Goal: Task Accomplishment & Management: Use online tool/utility

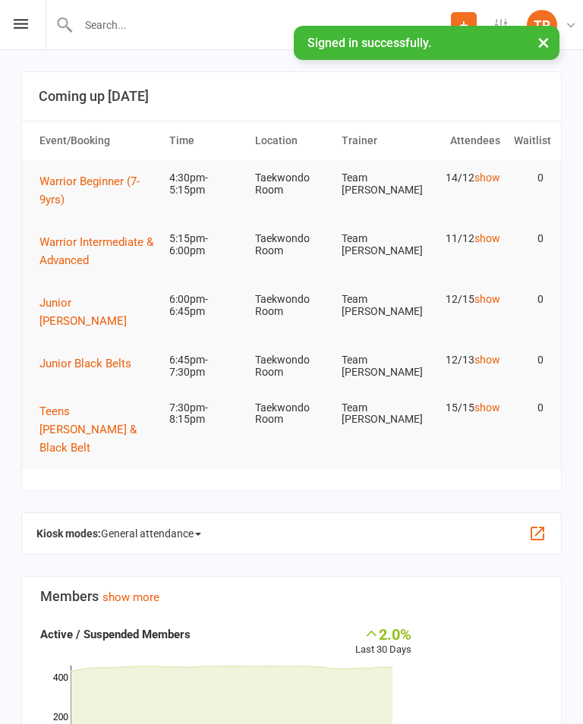
click at [190, 522] on span "General attendance" at bounding box center [151, 534] width 100 height 24
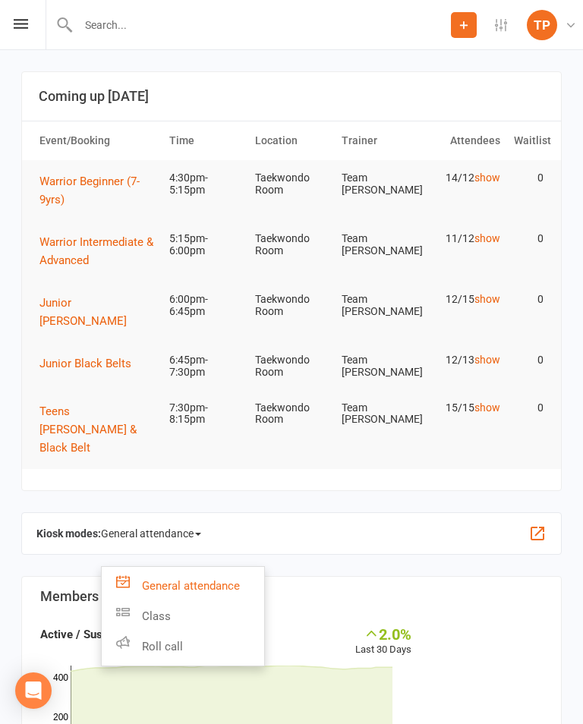
click at [197, 632] on link "Roll call" at bounding box center [183, 647] width 163 height 30
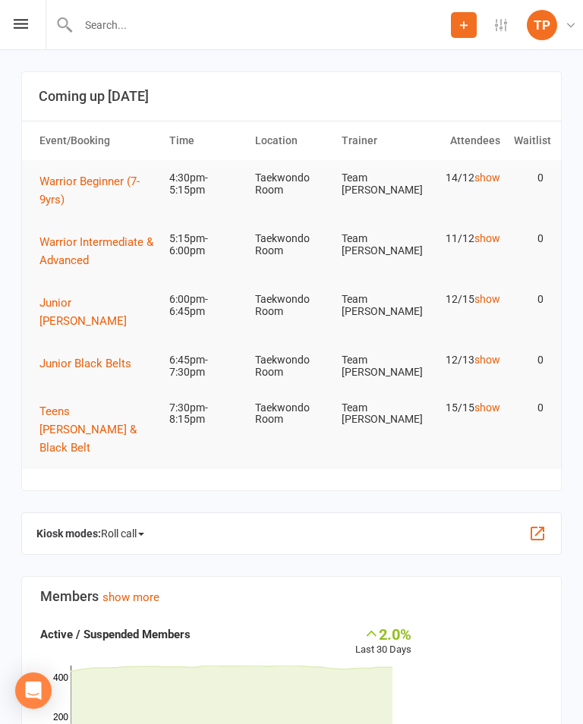
click at [536, 525] on button "button" at bounding box center [538, 534] width 18 height 18
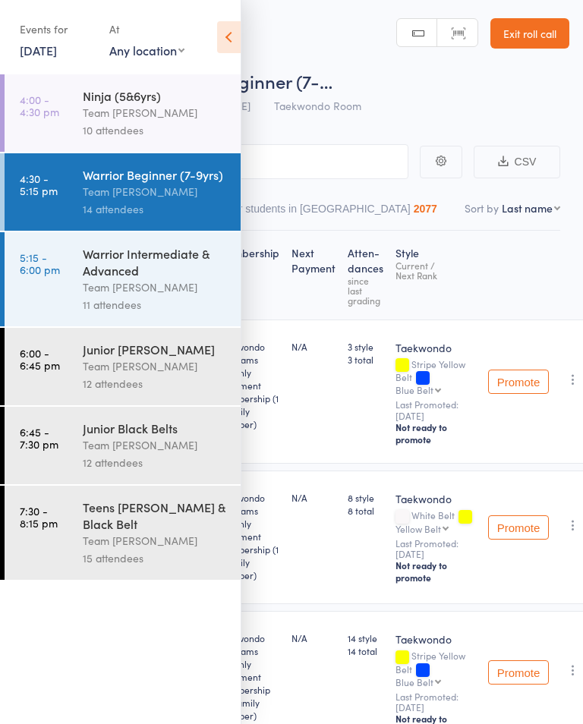
click at [57, 49] on link "[DATE]" at bounding box center [38, 50] width 37 height 17
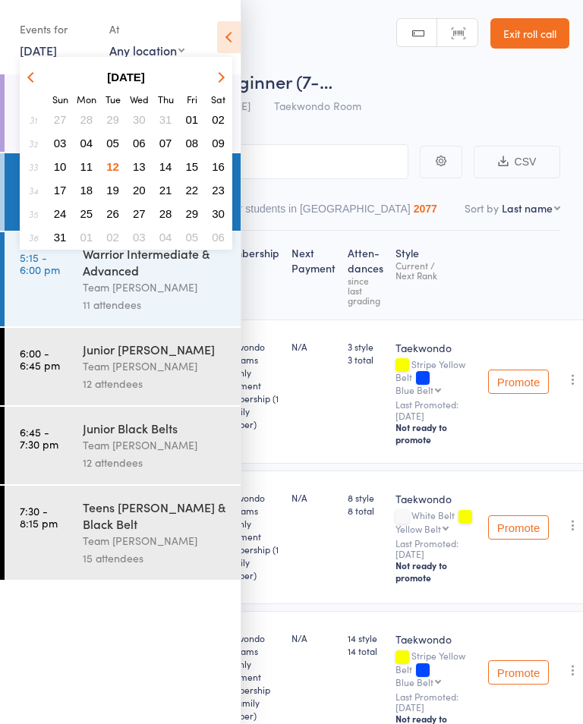
click at [138, 166] on span "13" at bounding box center [139, 166] width 13 height 13
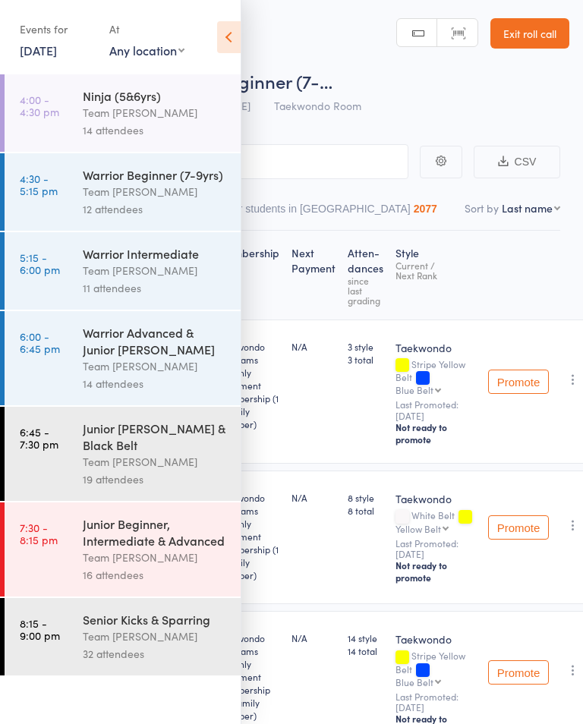
click at [163, 645] on div "Team [PERSON_NAME]" at bounding box center [155, 636] width 145 height 17
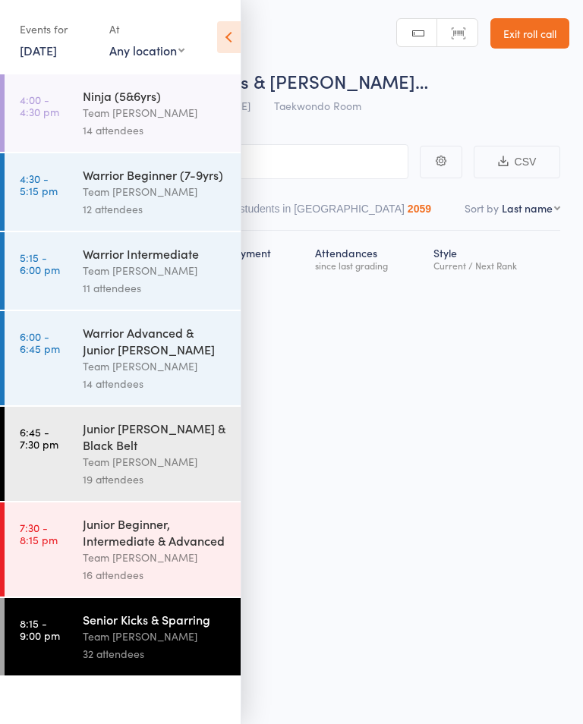
click at [234, 37] on icon at bounding box center [229, 37] width 24 height 32
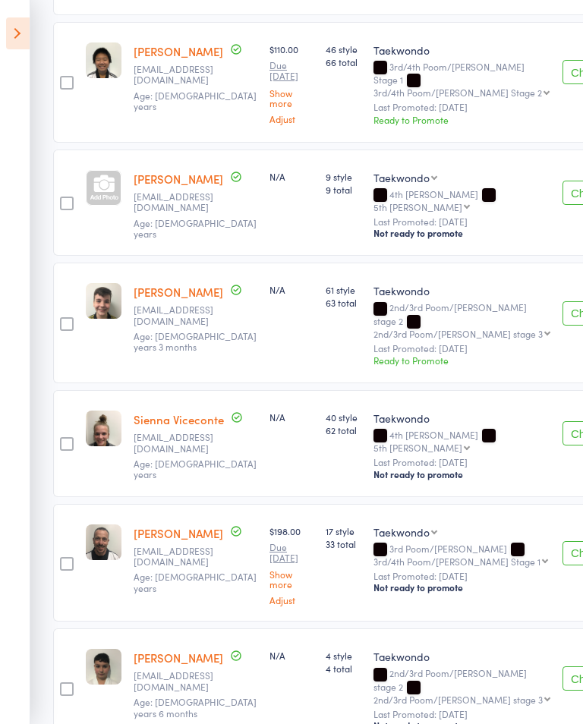
scroll to position [3458, 0]
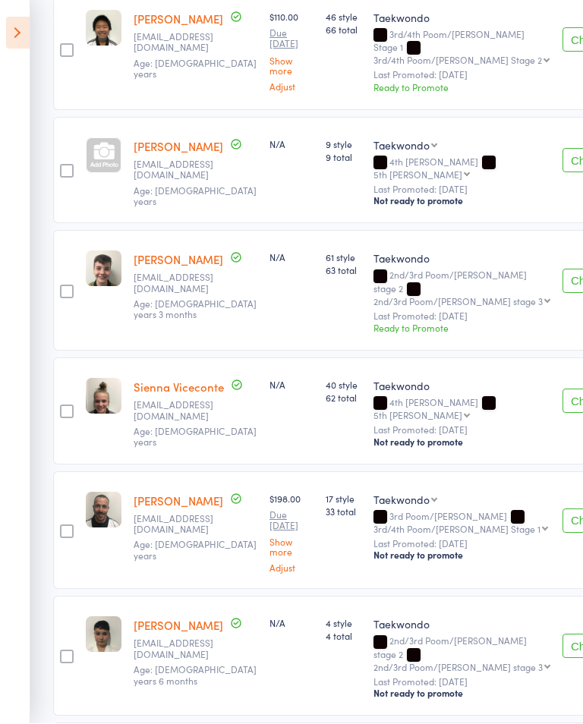
click at [27, 33] on icon at bounding box center [18, 33] width 24 height 32
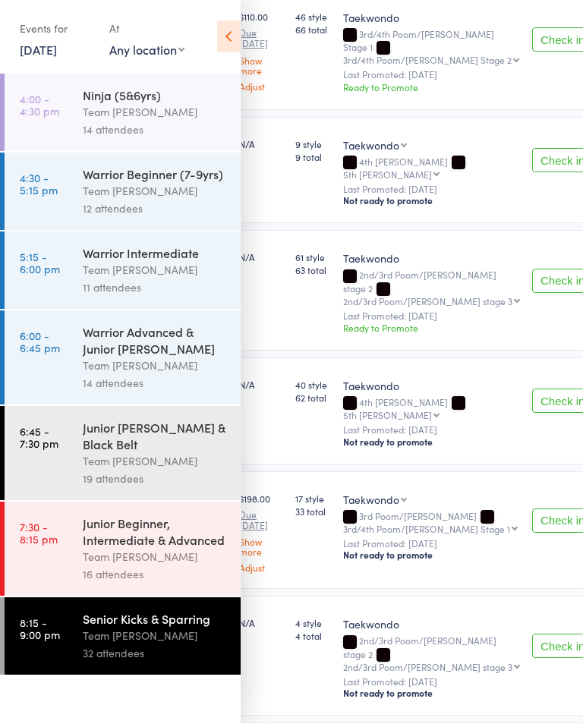
click at [57, 52] on link "13 Aug, 2025" at bounding box center [38, 50] width 37 height 17
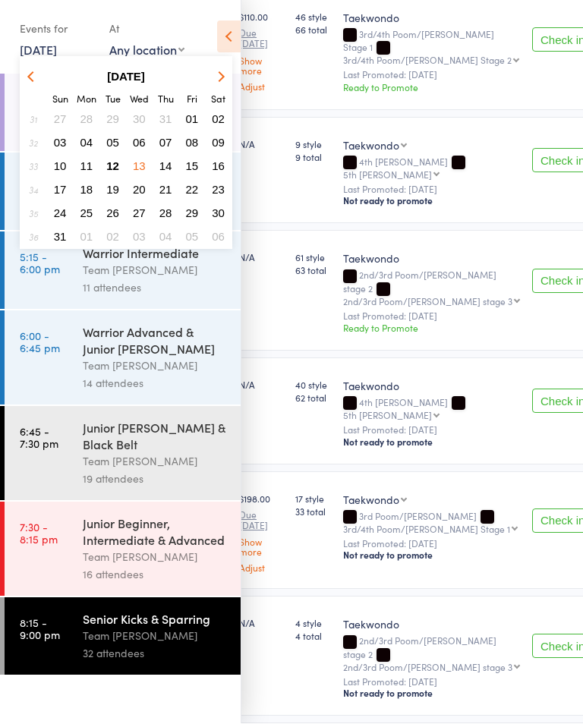
click at [87, 164] on span "11" at bounding box center [86, 166] width 13 height 13
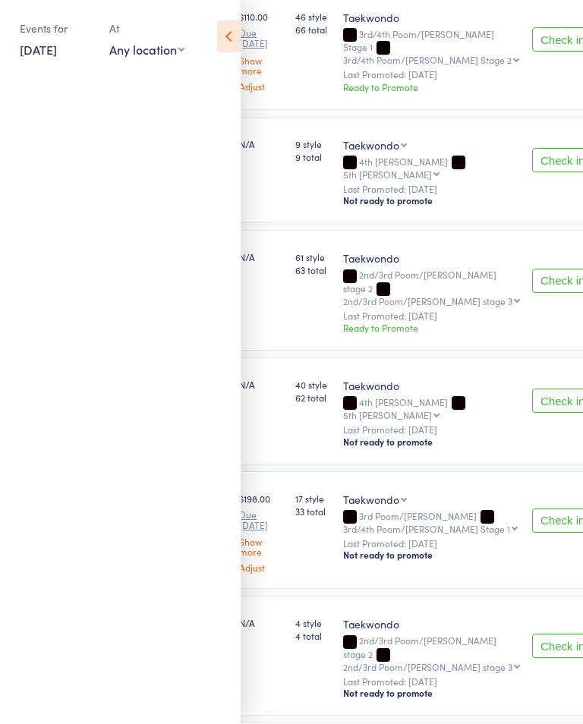
click at [57, 49] on link "11 Aug, 2025" at bounding box center [38, 50] width 37 height 17
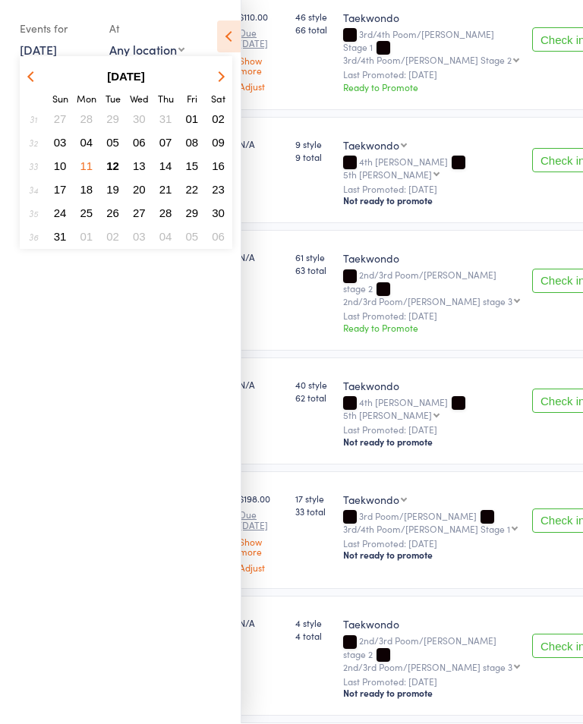
click at [118, 163] on span "12" at bounding box center [112, 166] width 13 height 13
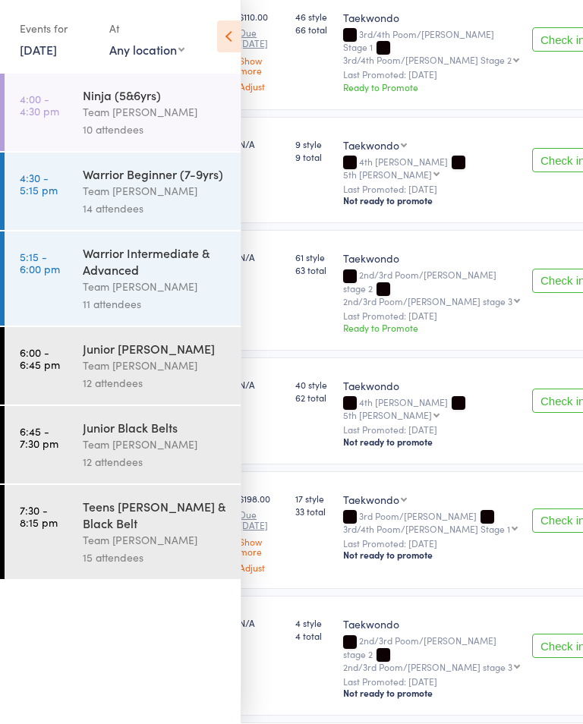
click at [169, 197] on div "Team [PERSON_NAME]" at bounding box center [155, 191] width 145 height 17
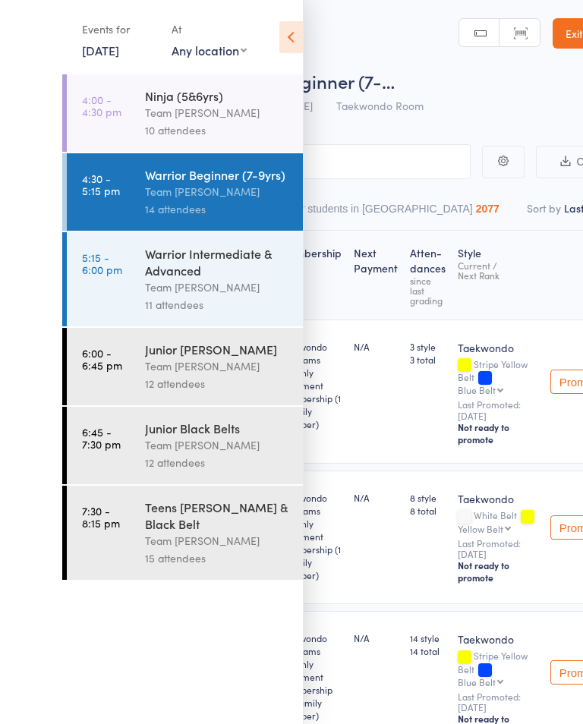
click at [70, 289] on link "5:15 - 6:00 pm Warrior Intermediate & Advanced Team Carlo Preston 11 attendees" at bounding box center [123, 279] width 236 height 94
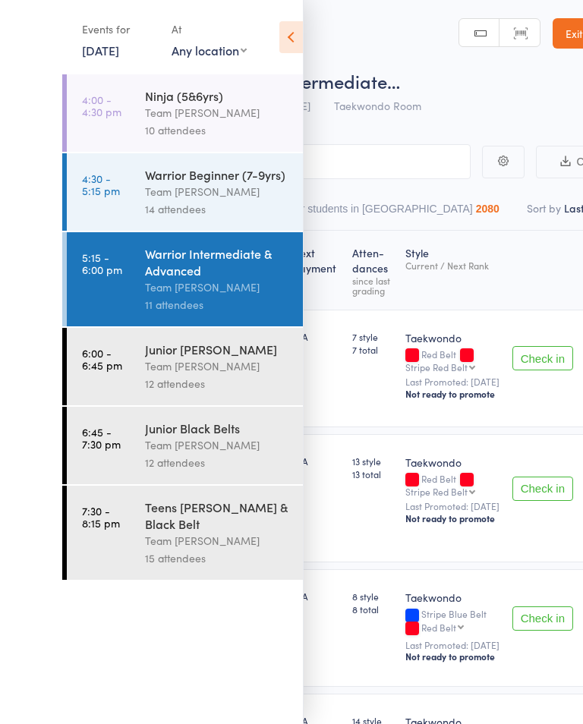
click at [241, 46] on icon at bounding box center [229, 37] width 24 height 32
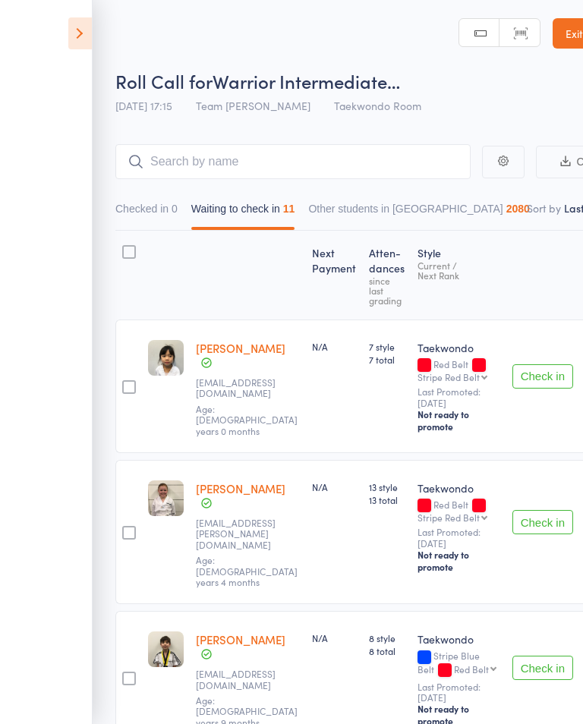
click at [511, 364] on button "Check in" at bounding box center [480, 376] width 61 height 24
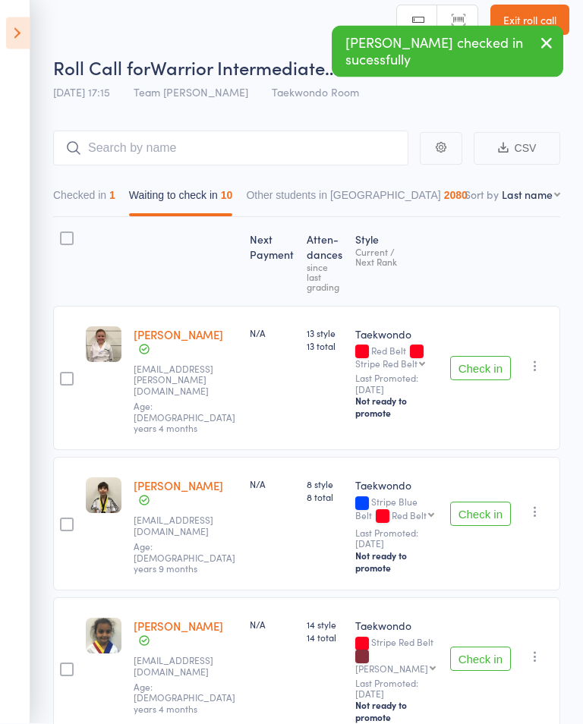
scroll to position [14, 0]
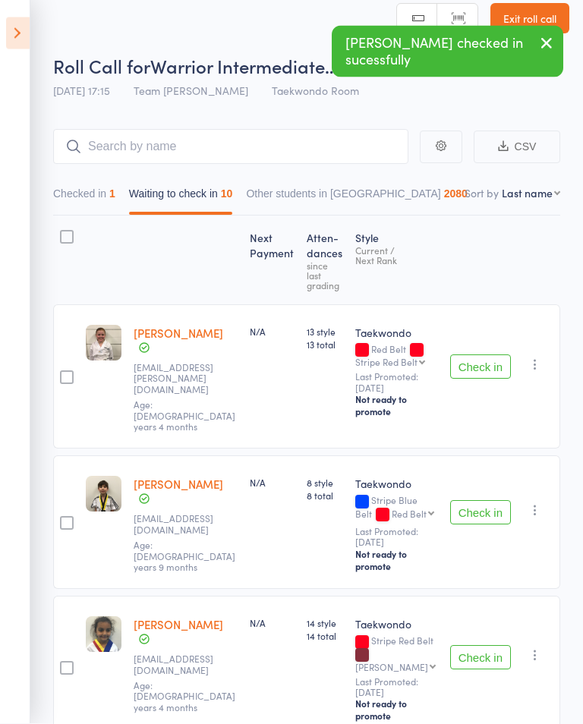
click at [478, 355] on button "Check in" at bounding box center [480, 367] width 61 height 24
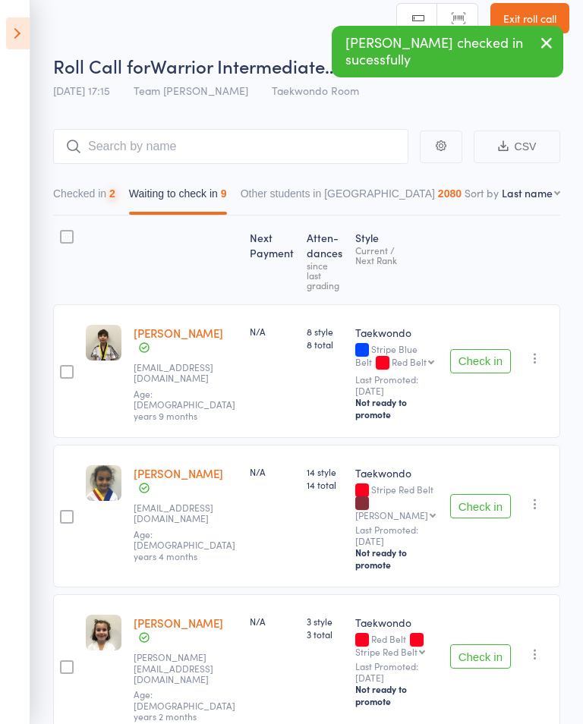
click at [481, 352] on button "Check in" at bounding box center [480, 361] width 61 height 24
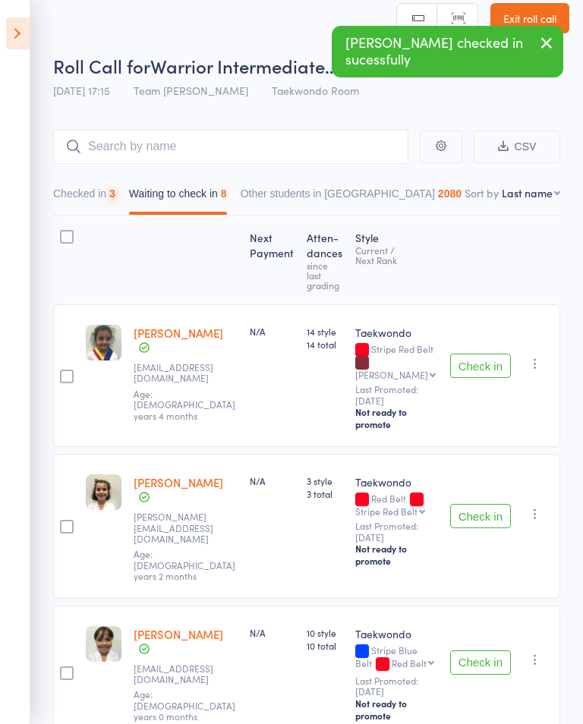
click at [478, 355] on button "Check in" at bounding box center [480, 366] width 61 height 24
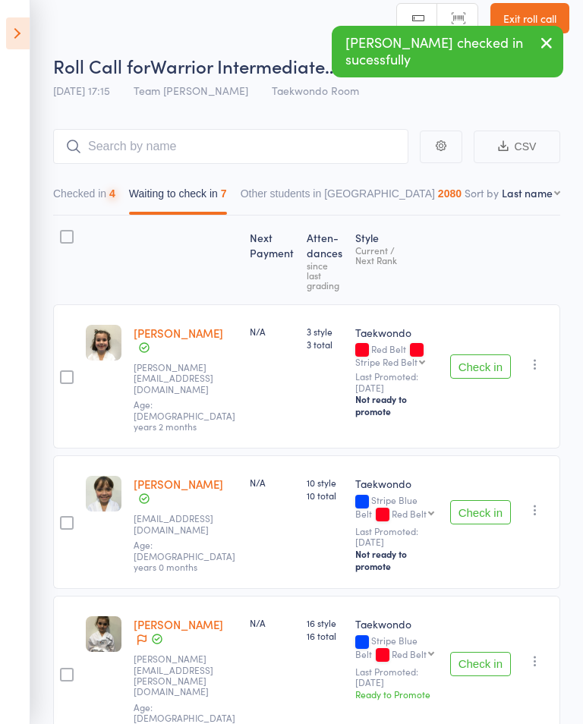
click at [481, 355] on button "Check in" at bounding box center [480, 367] width 61 height 24
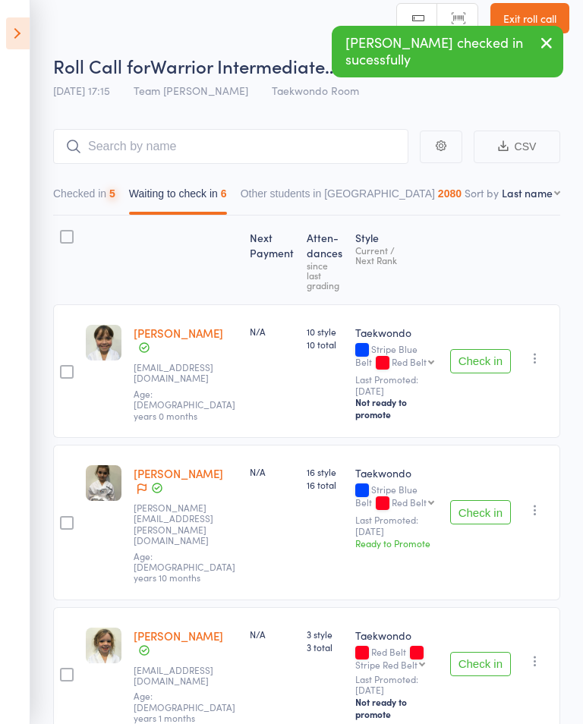
click at [477, 353] on button "Check in" at bounding box center [480, 361] width 61 height 24
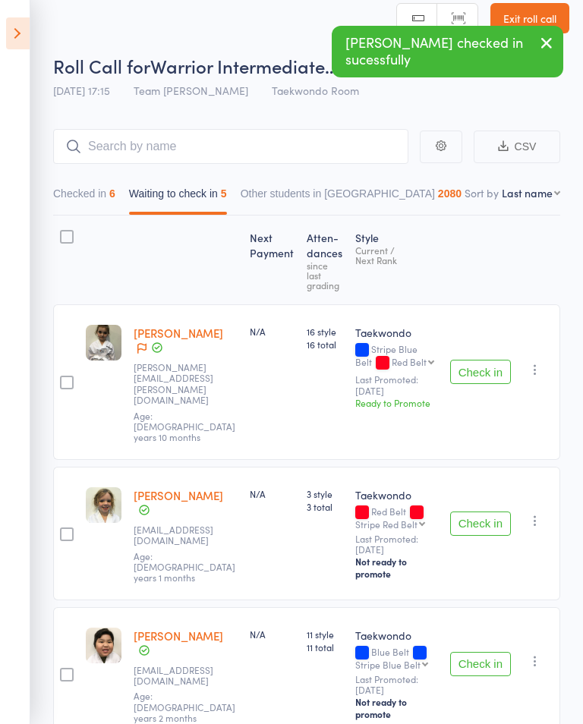
click at [481, 360] on button "Check in" at bounding box center [480, 372] width 61 height 24
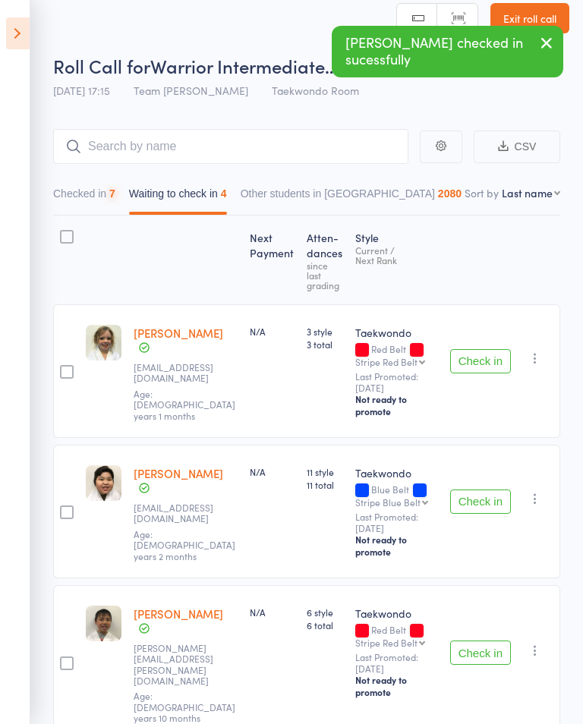
click at [475, 349] on button "Check in" at bounding box center [480, 361] width 61 height 24
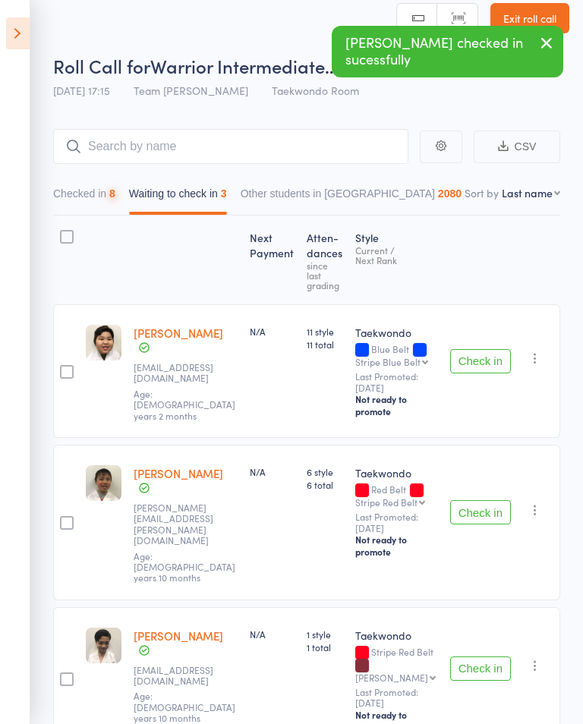
click at [474, 349] on button "Check in" at bounding box center [480, 361] width 61 height 24
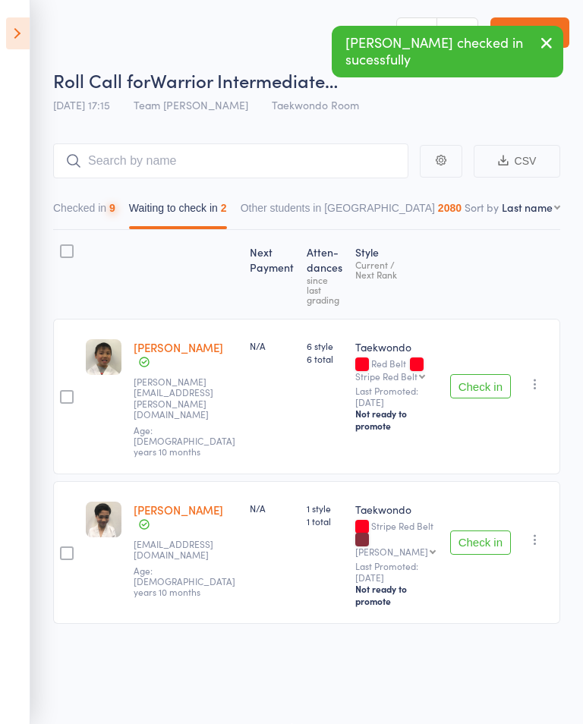
scroll to position [0, 0]
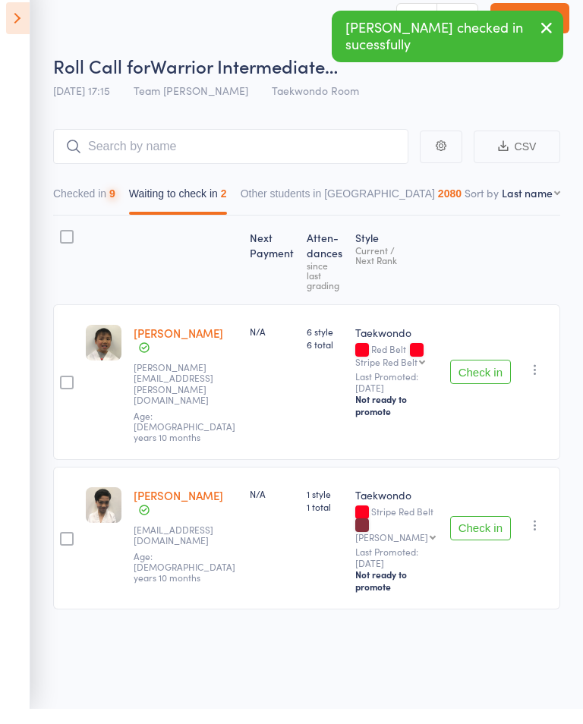
click at [474, 375] on button "Check in" at bounding box center [480, 387] width 61 height 24
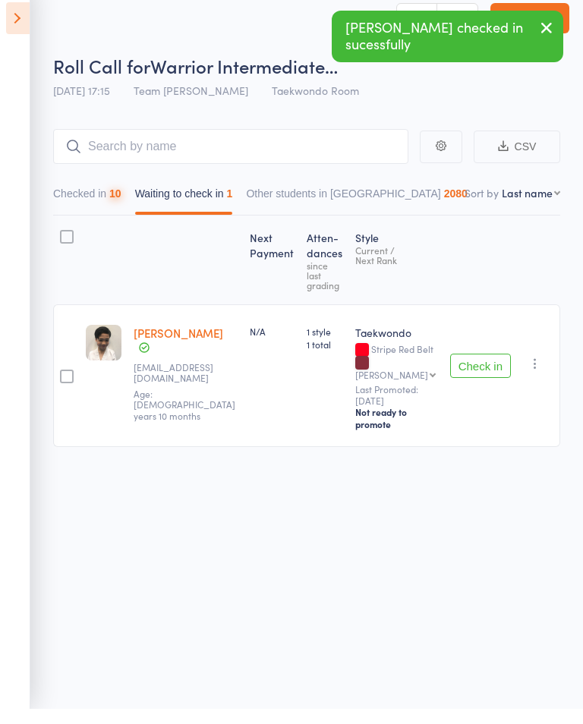
click at [472, 369] on button "Check in" at bounding box center [480, 381] width 61 height 24
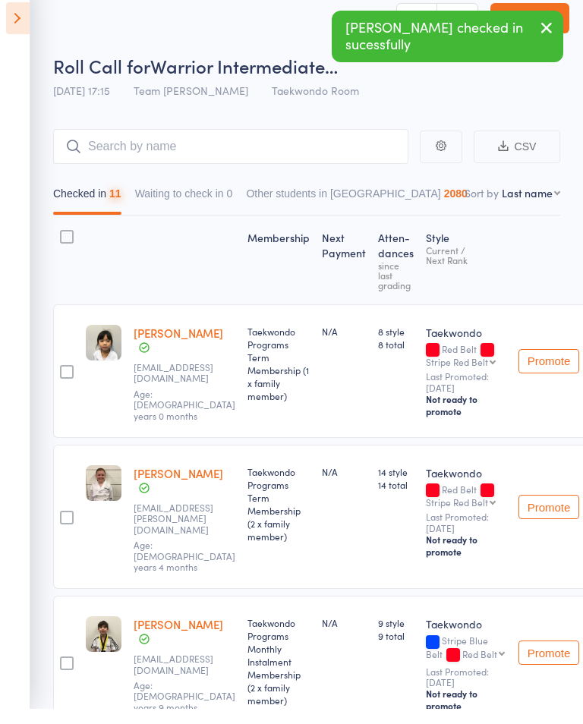
scroll to position [15, 0]
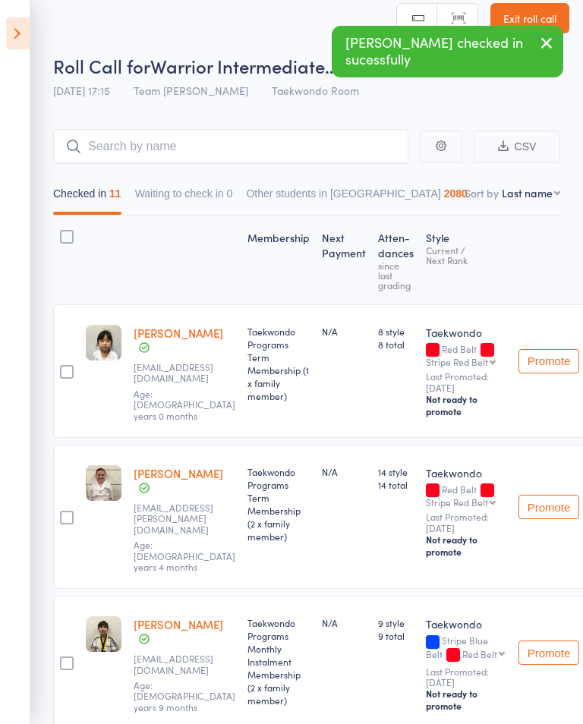
click at [23, 49] on icon at bounding box center [18, 33] width 24 height 32
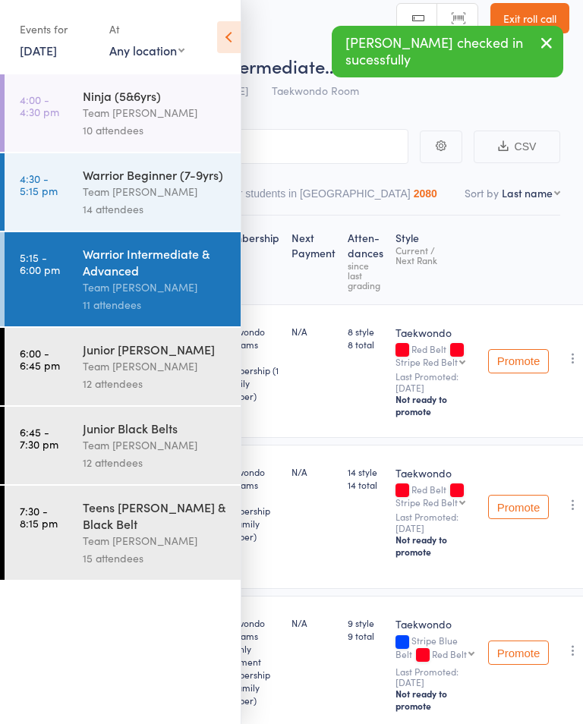
click at [55, 182] on time "4:30 - 5:15 pm" at bounding box center [39, 184] width 38 height 24
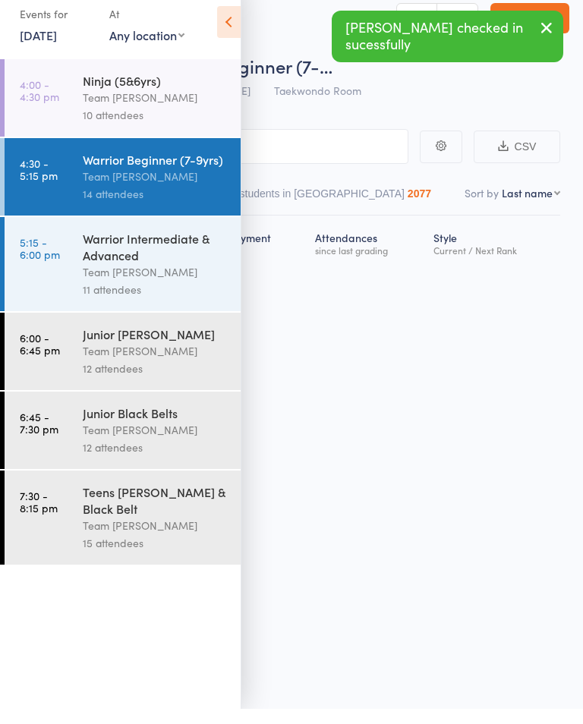
click at [241, 68] on span "Warrior Beginner (7-…" at bounding box center [241, 80] width 182 height 25
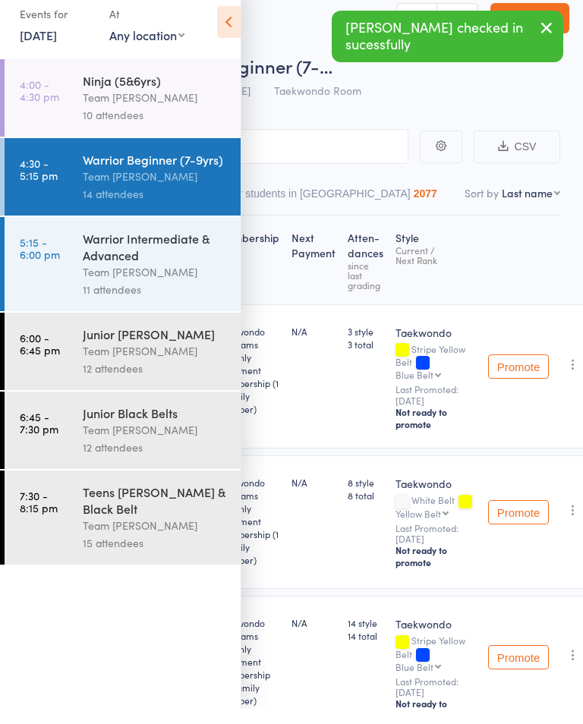
scroll to position [15, 0]
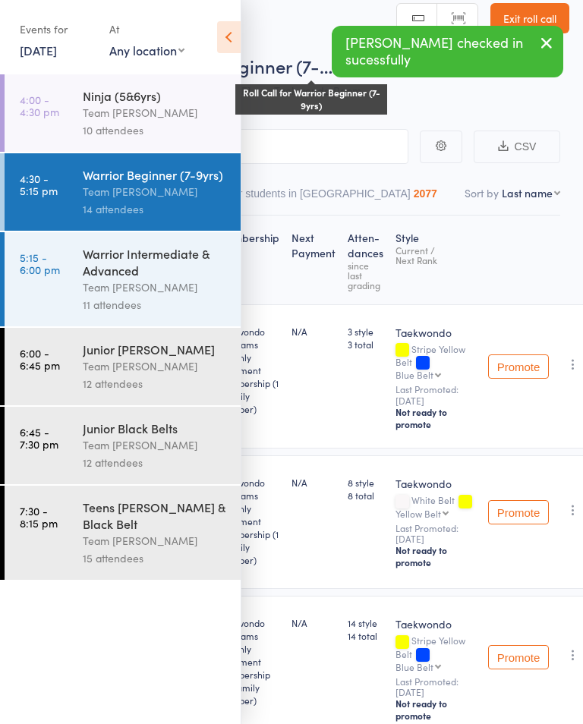
click at [245, 55] on span "Warrior Beginner (7-…" at bounding box center [241, 65] width 182 height 25
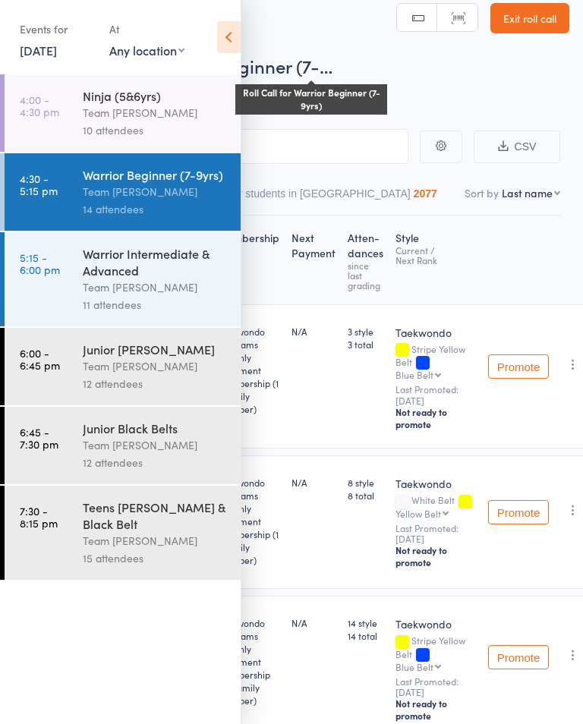
click at [227, 30] on icon at bounding box center [229, 37] width 24 height 32
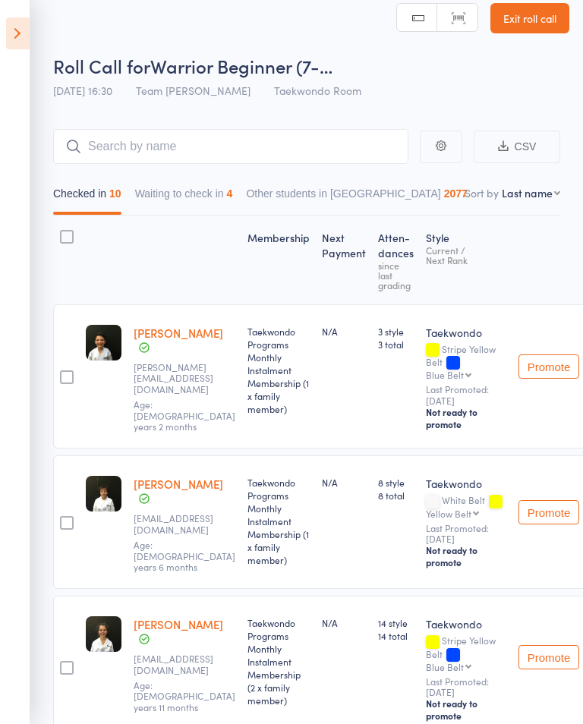
click at [163, 200] on button "Waiting to check in 4" at bounding box center [184, 197] width 98 height 35
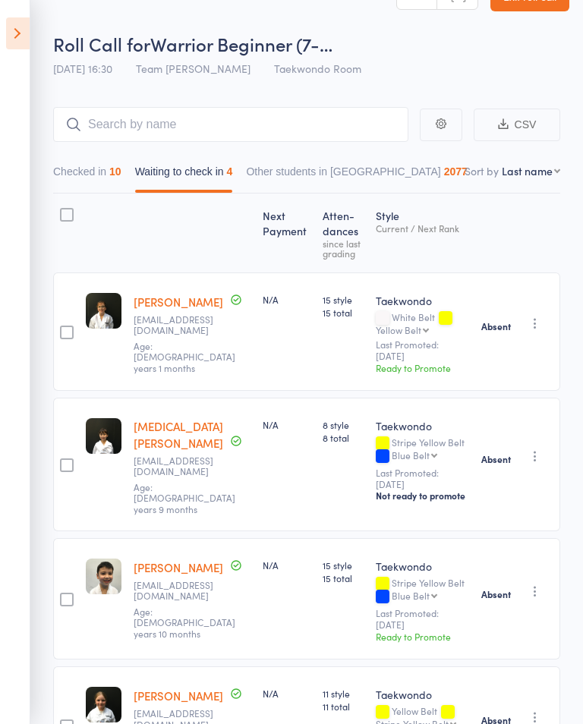
scroll to position [33, 0]
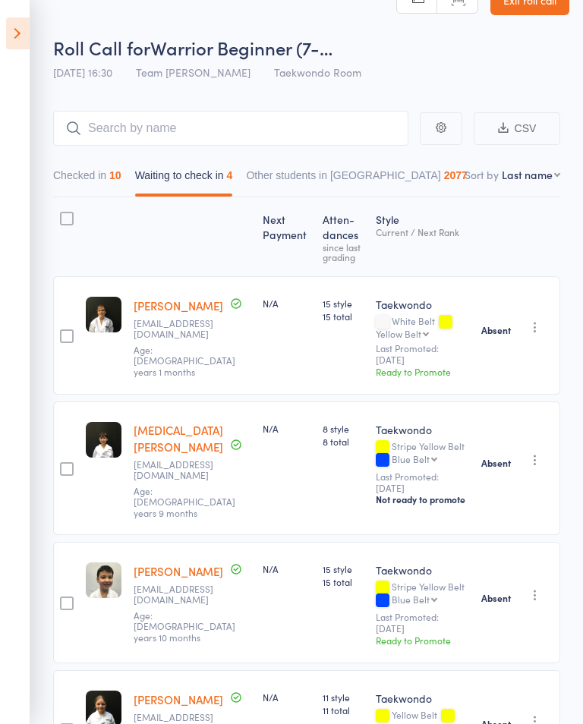
click at [22, 46] on icon at bounding box center [18, 33] width 24 height 32
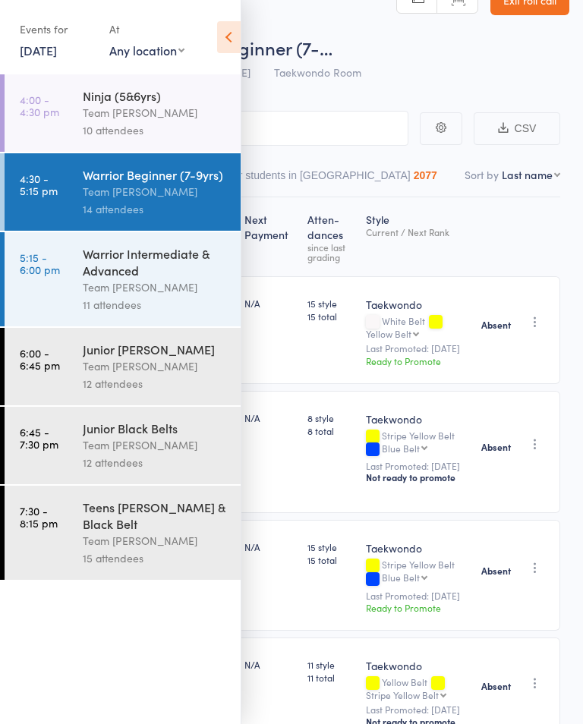
click at [30, 110] on time "4:00 - 4:30 pm" at bounding box center [39, 105] width 39 height 24
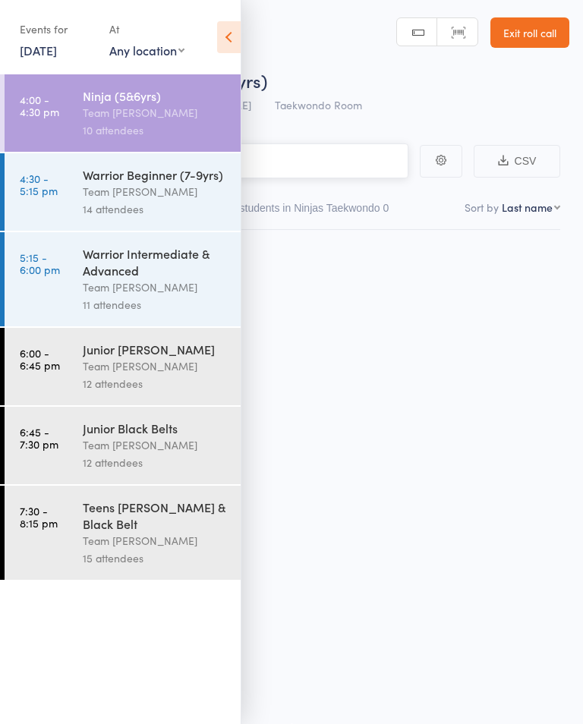
scroll to position [1, 0]
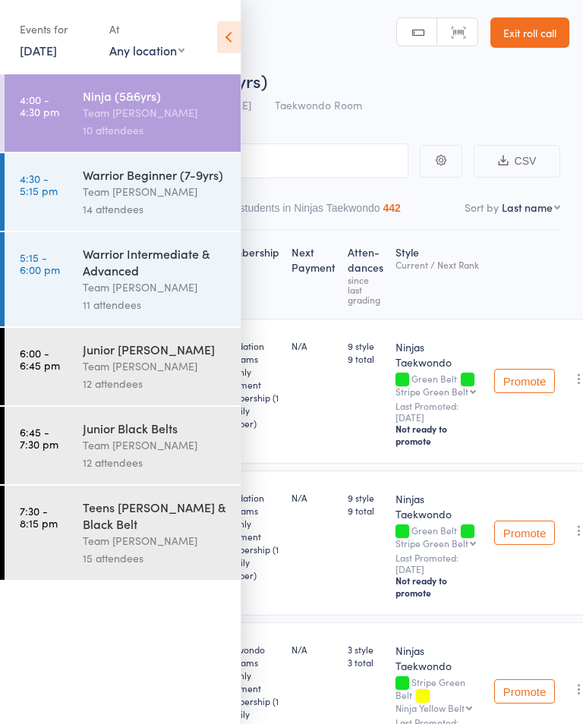
click at [230, 38] on icon at bounding box center [229, 37] width 24 height 32
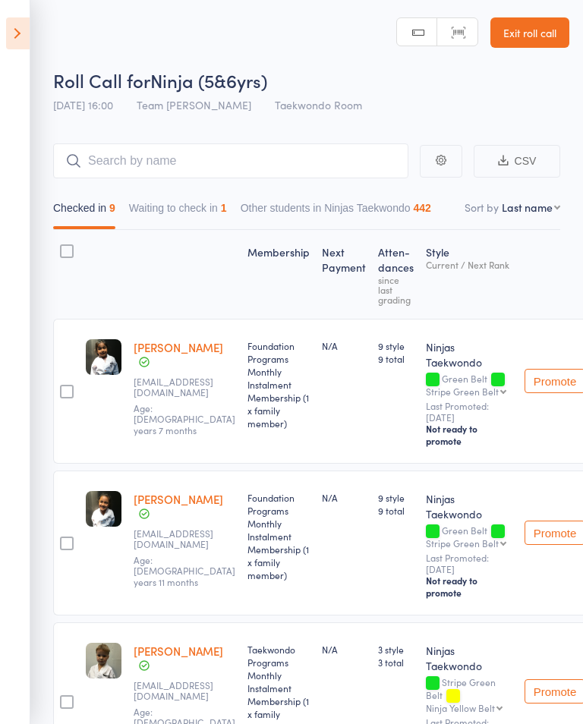
click at [166, 227] on button "Waiting to check in 1" at bounding box center [178, 211] width 98 height 35
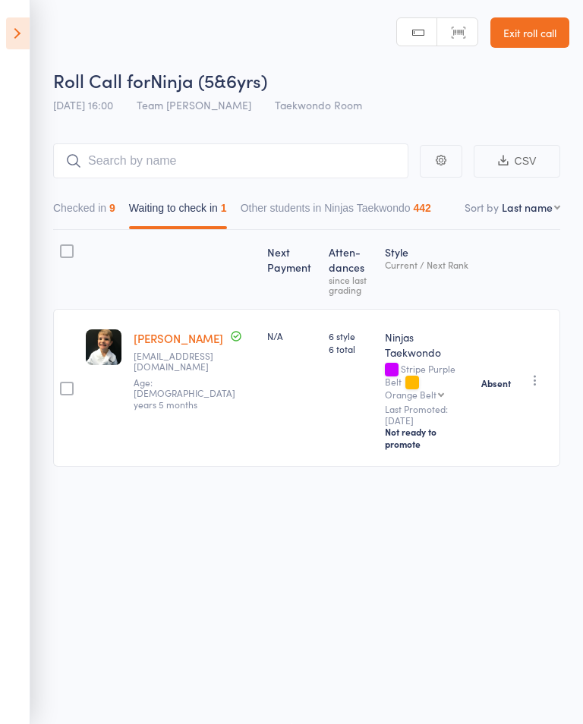
click at [91, 217] on button "Checked in 9" at bounding box center [84, 211] width 62 height 35
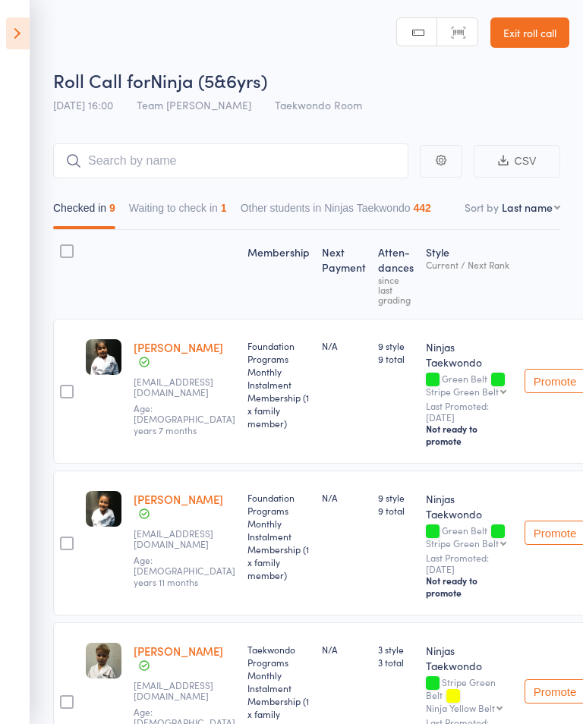
click at [27, 30] on icon at bounding box center [18, 33] width 24 height 32
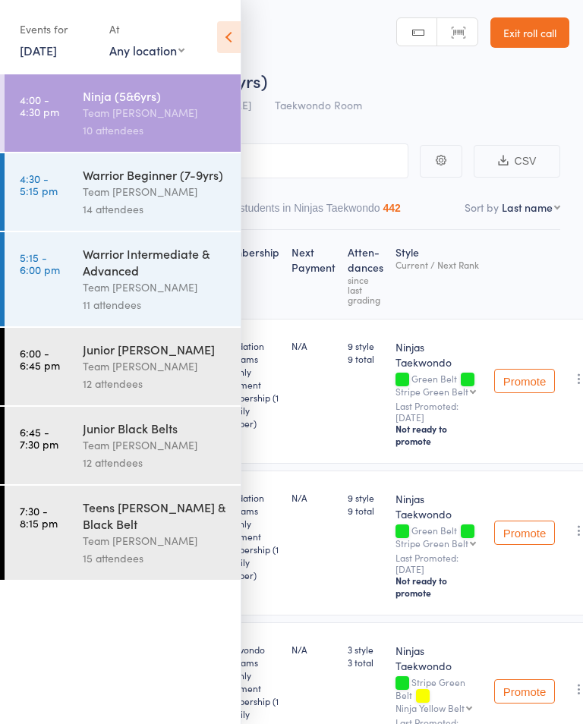
click at [80, 376] on link "6:00 - 6:45 pm Junior Cho Dan Bo Team Carlo Preston 12 attendees" at bounding box center [123, 366] width 236 height 77
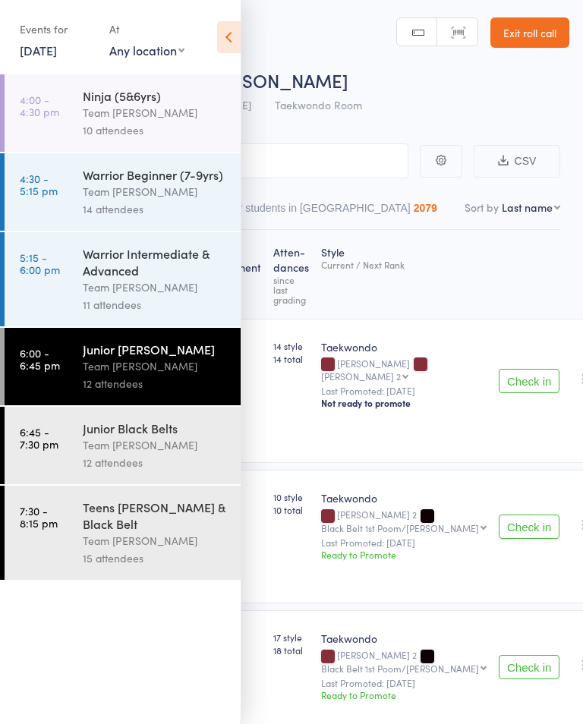
click at [163, 268] on div "Warrior Intermediate & Advanced" at bounding box center [155, 261] width 145 height 33
click at [147, 277] on div "Warrior Intermediate & Advanced" at bounding box center [155, 261] width 145 height 33
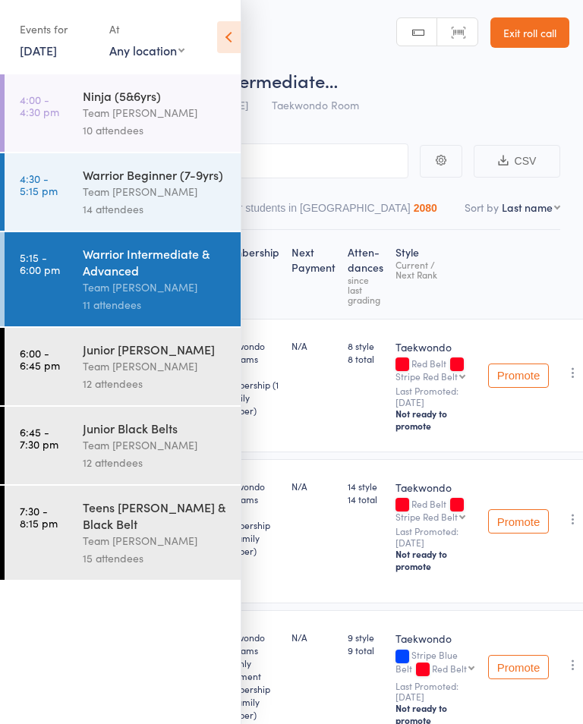
click at [225, 52] on icon at bounding box center [229, 37] width 24 height 32
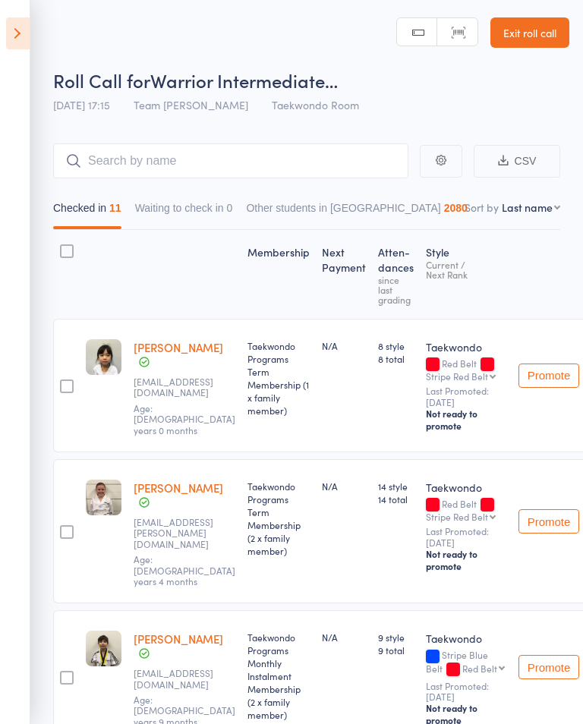
click at [189, 213] on button "Waiting to check in 0" at bounding box center [184, 211] width 98 height 35
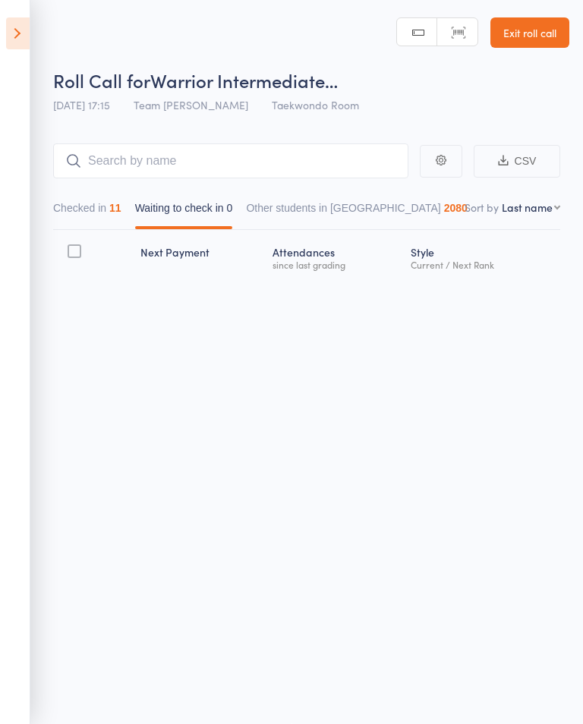
click at [88, 214] on button "Checked in 11" at bounding box center [87, 211] width 68 height 35
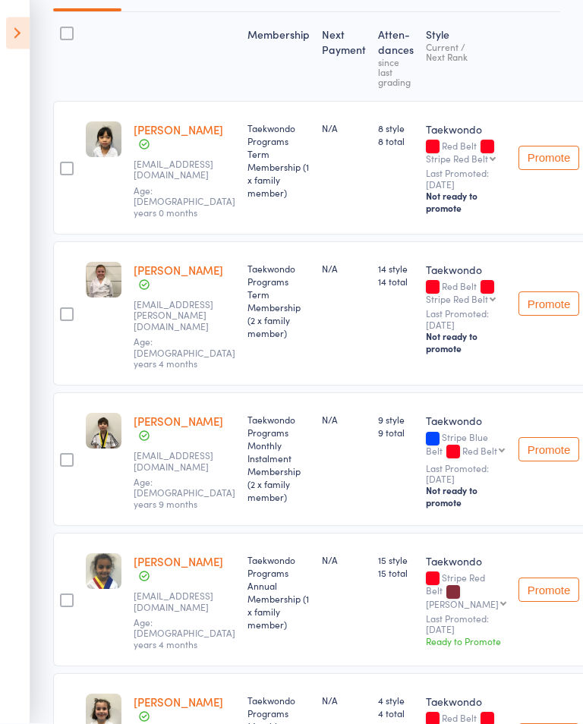
scroll to position [219, 0]
click at [27, 28] on icon at bounding box center [18, 33] width 24 height 32
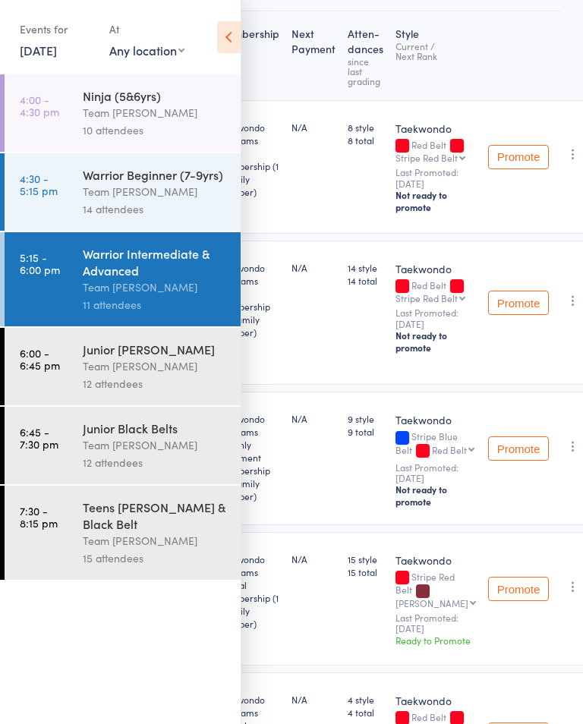
click at [161, 196] on div "Team [PERSON_NAME]" at bounding box center [155, 191] width 145 height 17
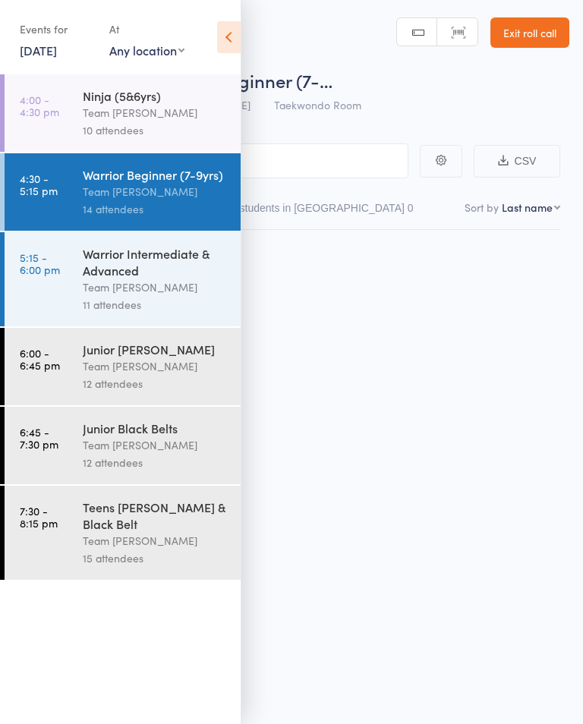
scroll to position [1, 0]
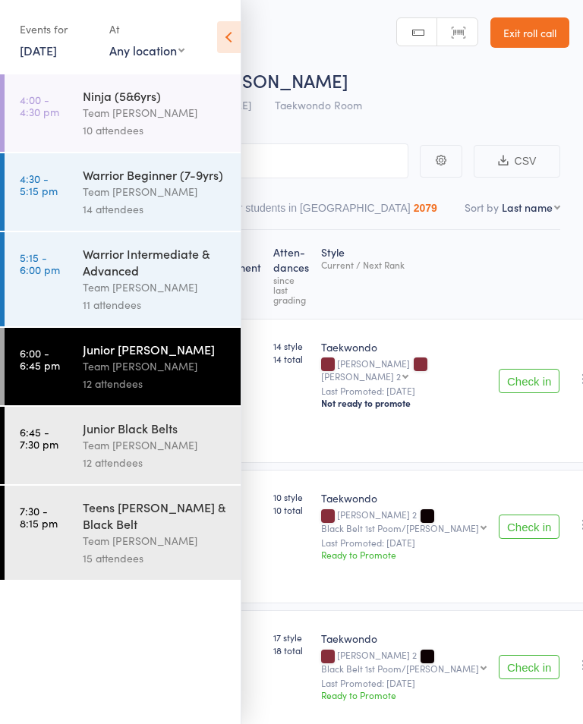
click at [163, 190] on div "Team [PERSON_NAME]" at bounding box center [155, 191] width 145 height 17
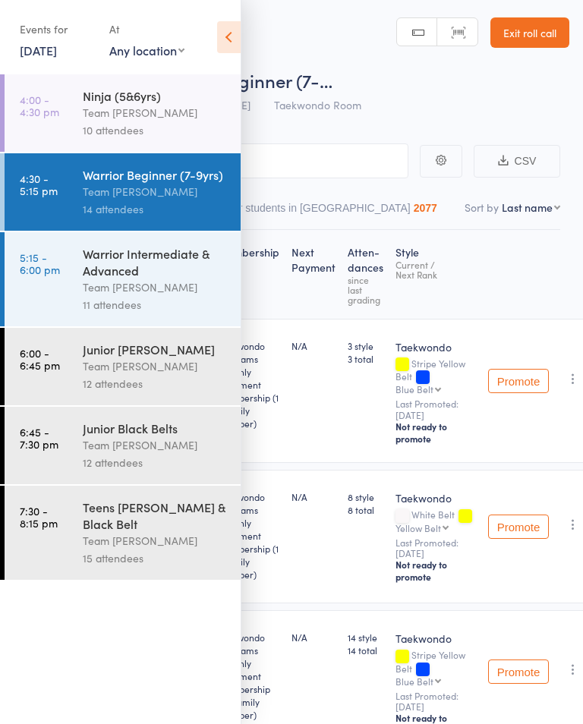
click at [234, 41] on icon at bounding box center [229, 37] width 24 height 32
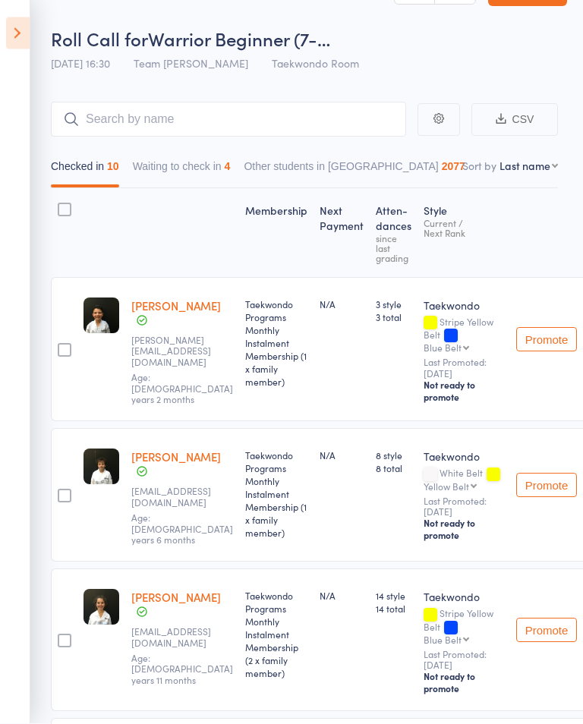
scroll to position [0, 2]
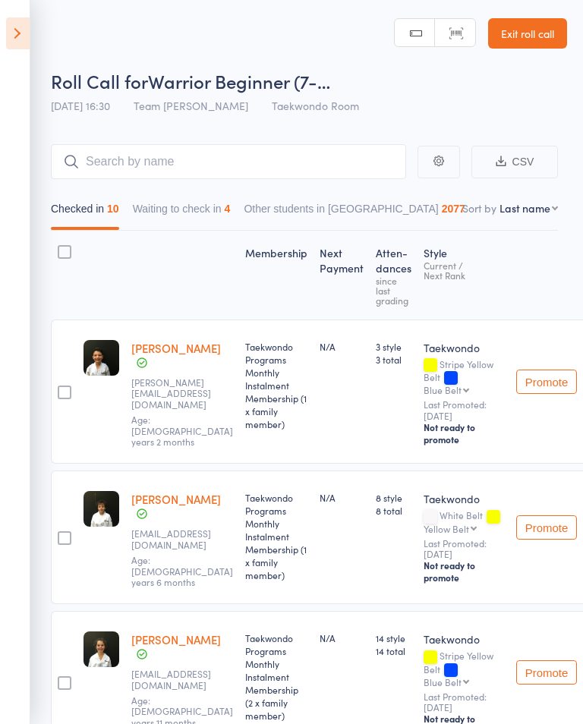
click at [18, 37] on icon at bounding box center [18, 33] width 24 height 32
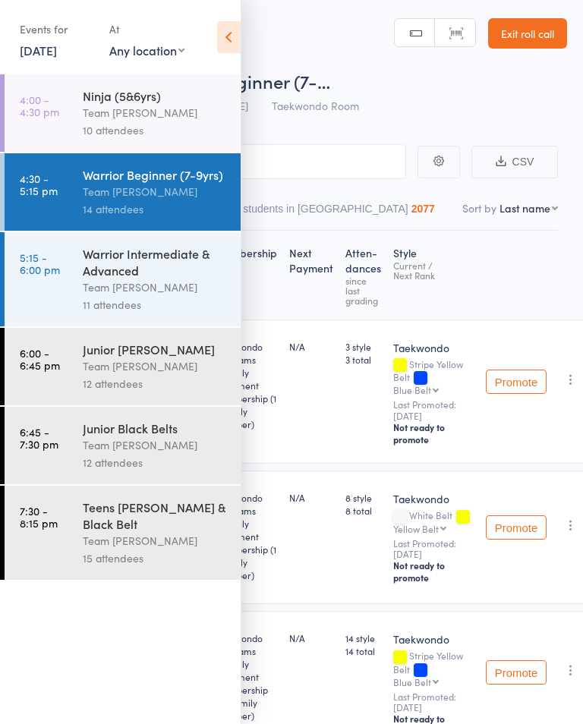
click at [156, 115] on div "Team [PERSON_NAME]" at bounding box center [155, 112] width 145 height 17
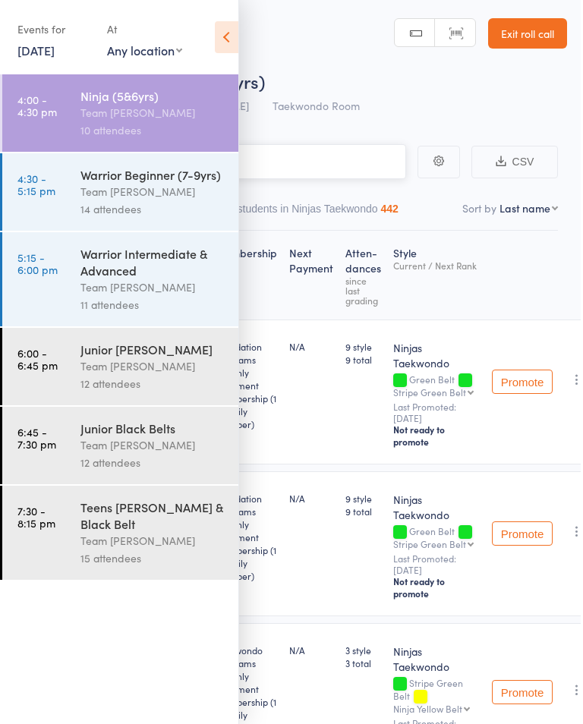
scroll to position [0, 2]
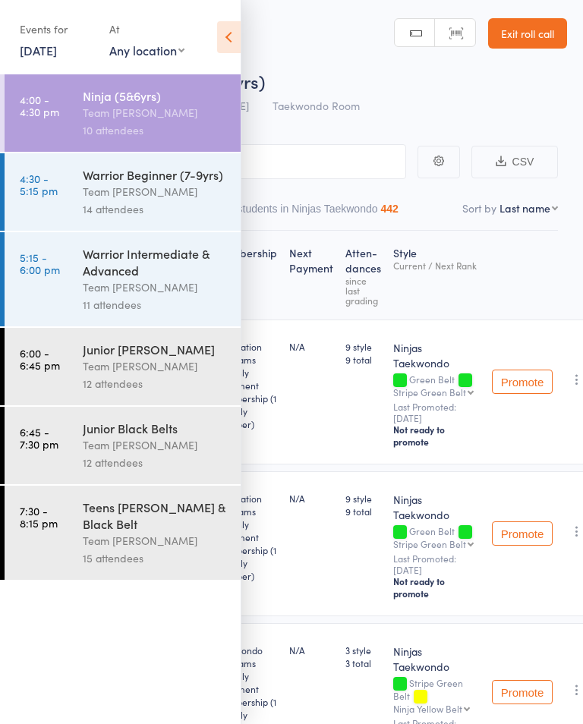
click at [235, 43] on icon at bounding box center [229, 37] width 24 height 32
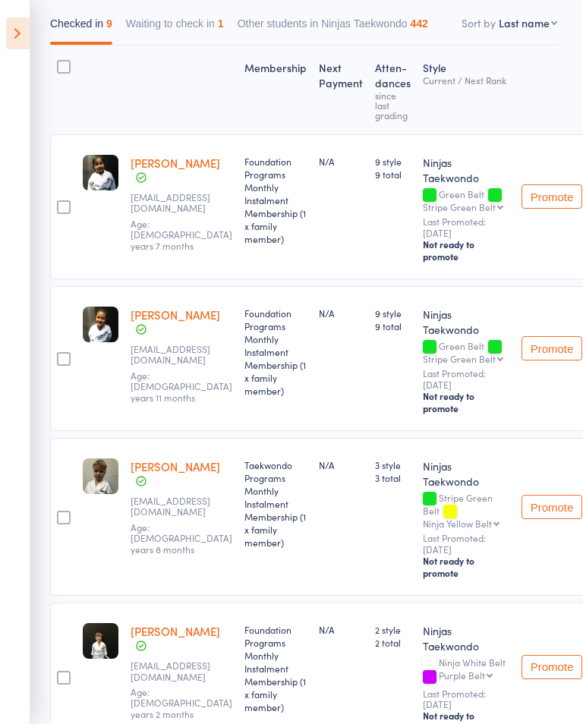
scroll to position [178, 3]
